Goal: Information Seeking & Learning: Learn about a topic

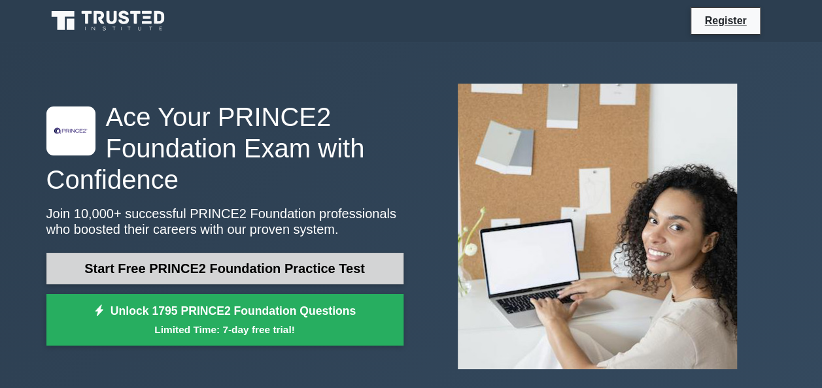
click at [337, 276] on link "Start Free PRINCE2 Foundation Practice Test" at bounding box center [224, 268] width 357 height 31
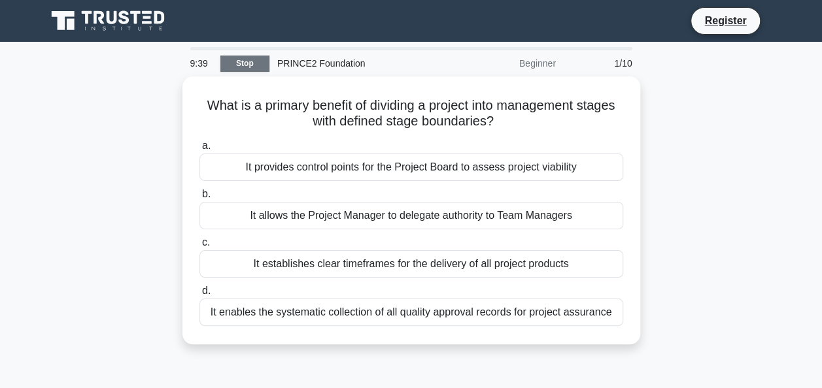
click at [255, 69] on link "Stop" at bounding box center [244, 64] width 49 height 16
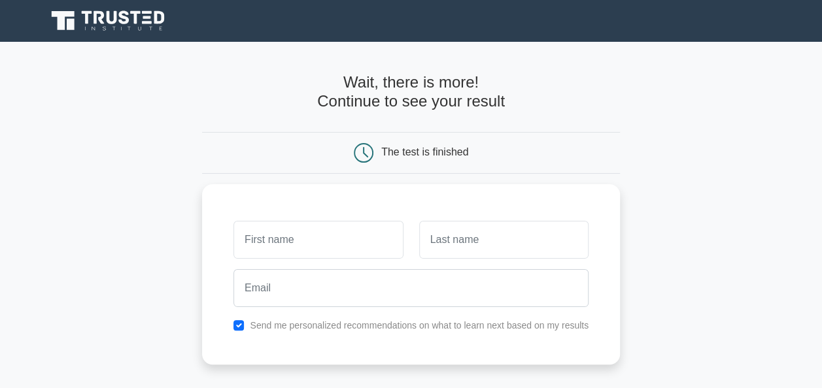
click at [375, 158] on div "The test is finished" at bounding box center [411, 153] width 279 height 20
click at [403, 99] on h4 "Wait, there is more! Continue to see your result" at bounding box center [411, 92] width 418 height 38
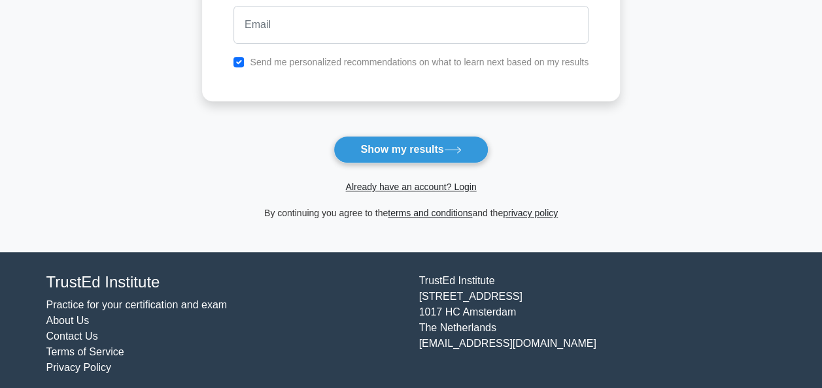
scroll to position [267, 0]
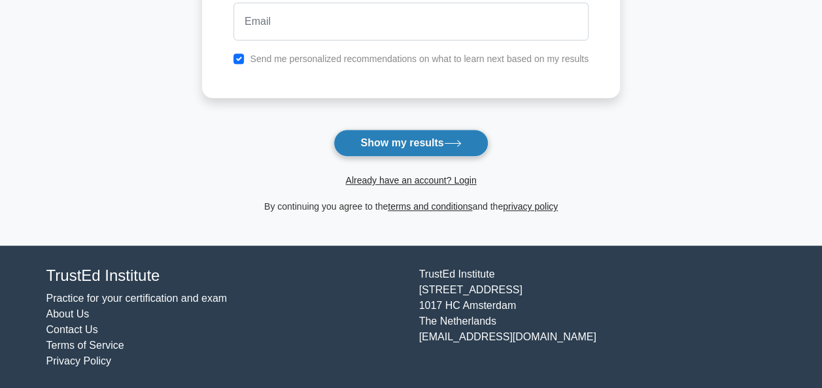
click at [414, 153] on button "Show my results" at bounding box center [410, 142] width 154 height 27
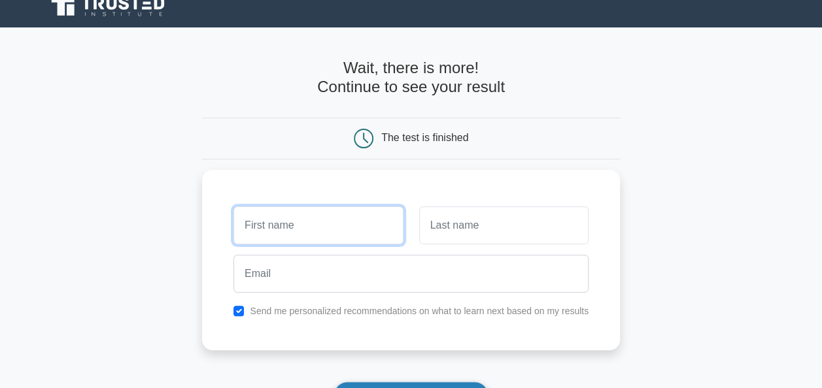
scroll to position [0, 0]
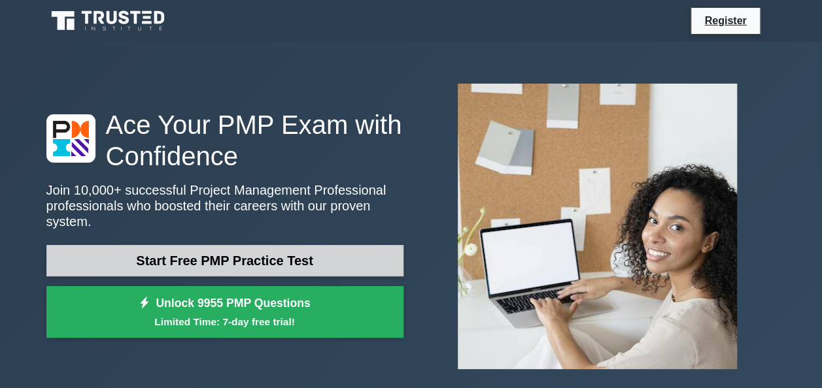
click at [315, 265] on link "Start Free PMP Practice Test" at bounding box center [224, 260] width 357 height 31
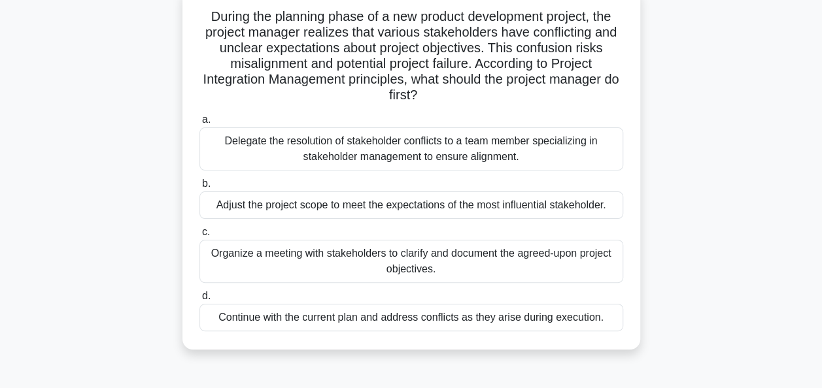
scroll to position [86, 0]
click at [262, 131] on div "Delegate the resolution of stakeholder conflicts to a team member specializing …" at bounding box center [411, 148] width 424 height 43
click at [199, 124] on input "a. Delegate the resolution of stakeholder conflicts to a team member specializi…" at bounding box center [199, 119] width 0 height 8
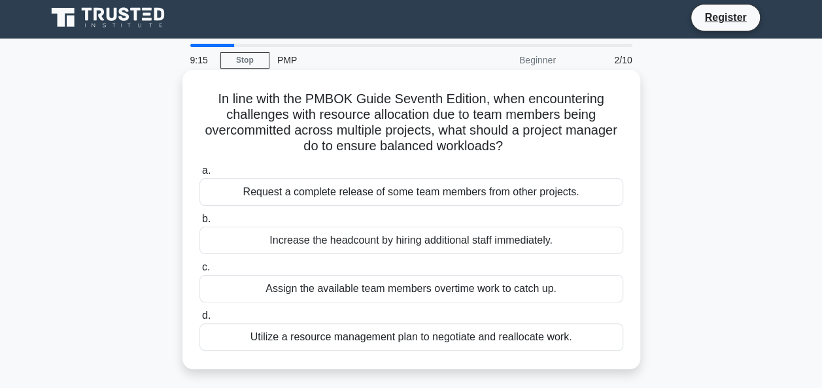
scroll to position [0, 0]
